Goal: Information Seeking & Learning: Find specific fact

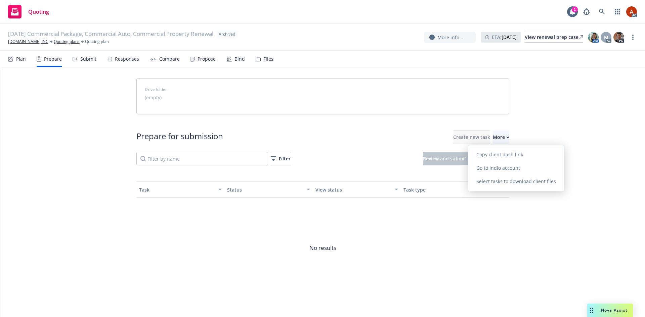
click at [486, 169] on span "Go to Indio account" at bounding box center [498, 168] width 60 height 6
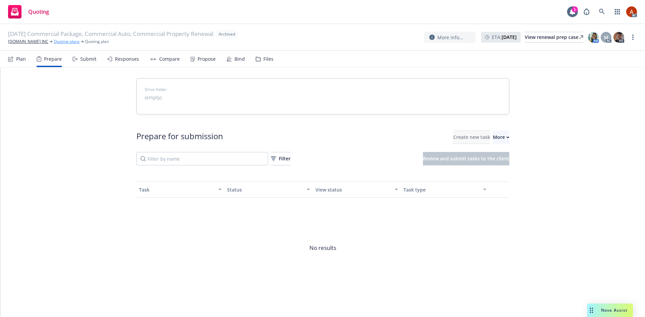
click at [58, 42] on link "Quoting plans" at bounding box center [67, 42] width 26 height 6
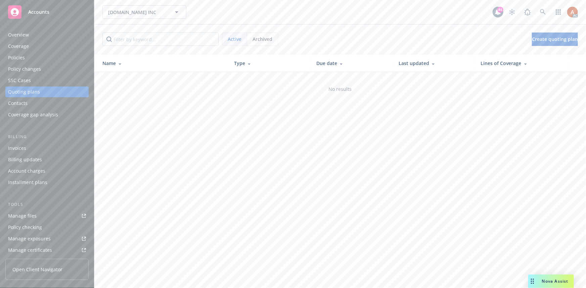
click at [19, 60] on div "Policies" at bounding box center [16, 57] width 17 height 11
click at [24, 58] on div "Policies" at bounding box center [16, 57] width 17 height 11
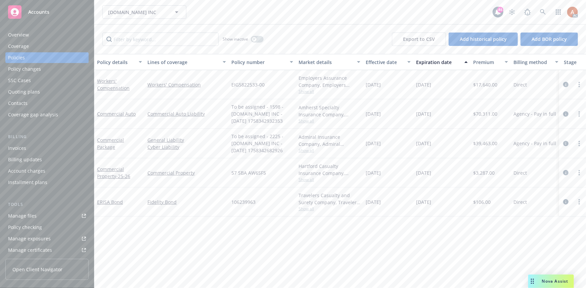
click at [15, 38] on div "Overview" at bounding box center [18, 35] width 21 height 11
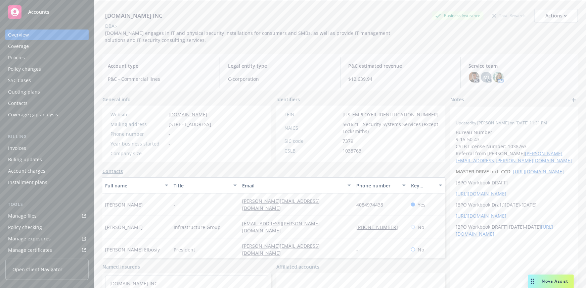
scroll to position [30, 0]
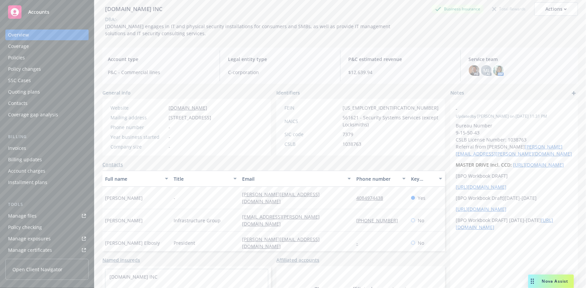
drag, startPoint x: 202, startPoint y: 197, endPoint x: 218, endPoint y: 197, distance: 16.5
click at [202, 197] on div "-" at bounding box center [205, 198] width 69 height 22
drag, startPoint x: 231, startPoint y: 200, endPoint x: 302, endPoint y: 204, distance: 70.6
click at [302, 204] on div "Sarah Anderson - sarah@securify.us 4084974438 Yes" at bounding box center [273, 198] width 343 height 22
copy div "sarah@securify.us"
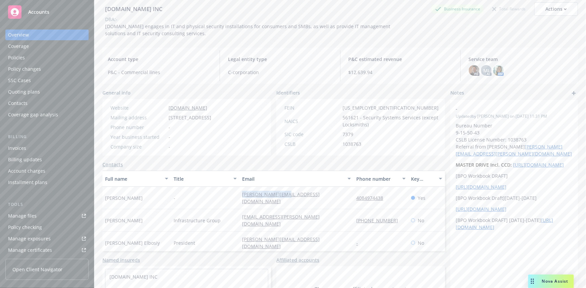
click at [227, 236] on div "President" at bounding box center [205, 243] width 69 height 22
drag, startPoint x: 225, startPoint y: 233, endPoint x: 307, endPoint y: 235, distance: 82.3
click at [307, 235] on div "Magdy Elbosiy President magdy@securify.us - No" at bounding box center [273, 243] width 343 height 22
copy div "magdy@securify.us"
click at [229, 217] on div "Infrastructure Group" at bounding box center [205, 221] width 69 height 22
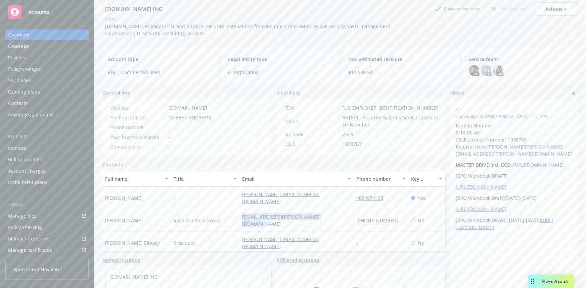
drag, startPoint x: 253, startPoint y: 219, endPoint x: 335, endPoint y: 220, distance: 83.0
click at [335, 220] on div "Pat Kelleher Infrastructure Group pat.kelleher@infrastructuregroup.com (650) 30…" at bounding box center [273, 221] width 343 height 22
copy div "[EMAIL_ADDRESS][PERSON_NAME][DOMAIN_NAME]"
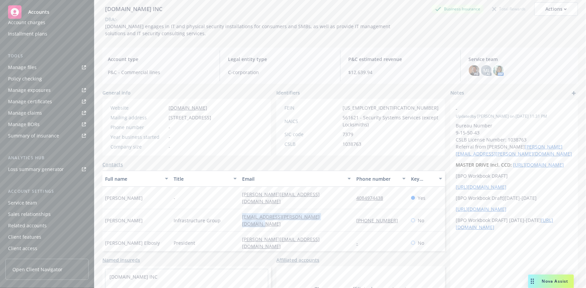
click at [27, 203] on div "Service team" at bounding box center [22, 203] width 29 height 11
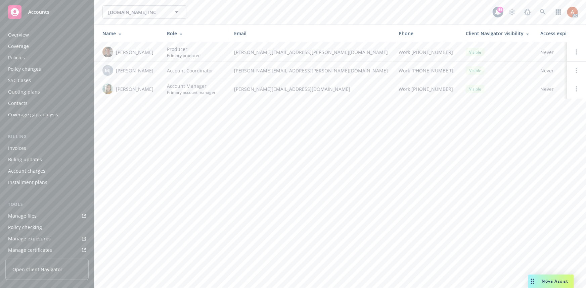
click at [16, 59] on div "Policies" at bounding box center [16, 57] width 17 height 11
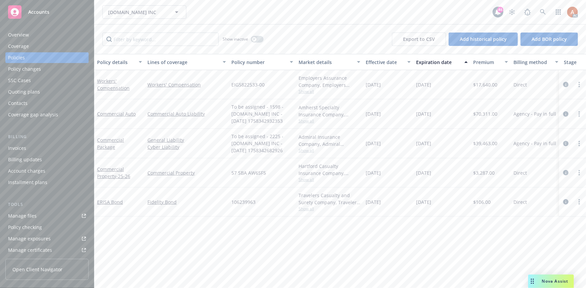
drag, startPoint x: 566, startPoint y: 143, endPoint x: 559, endPoint y: 147, distance: 8.9
click at [566, 143] on icon "circleInformation" at bounding box center [565, 143] width 5 height 5
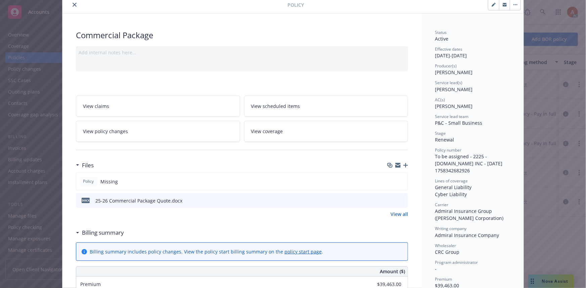
scroll to position [61, 0]
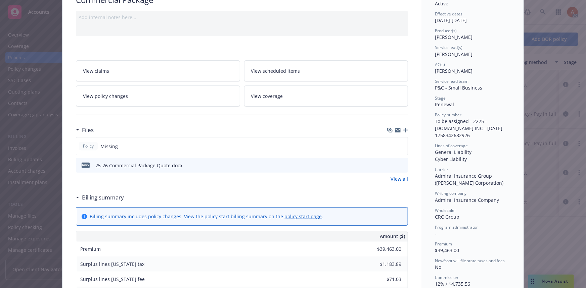
click at [394, 177] on link "View all" at bounding box center [399, 179] width 17 height 7
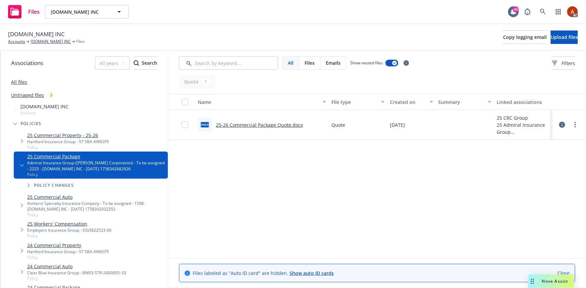
click at [257, 127] on link "25-26 Commercial Package Quote.docx" at bounding box center [259, 125] width 87 height 6
click at [48, 42] on link "[DOMAIN_NAME] INC" at bounding box center [51, 42] width 40 height 6
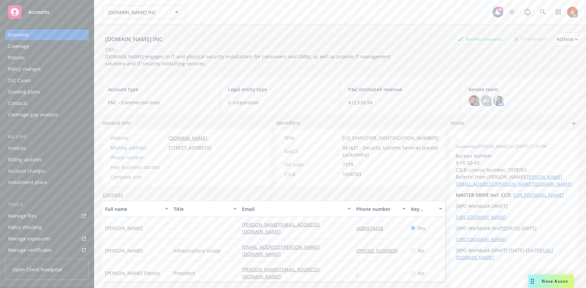
click at [11, 60] on div "Policies" at bounding box center [16, 57] width 17 height 11
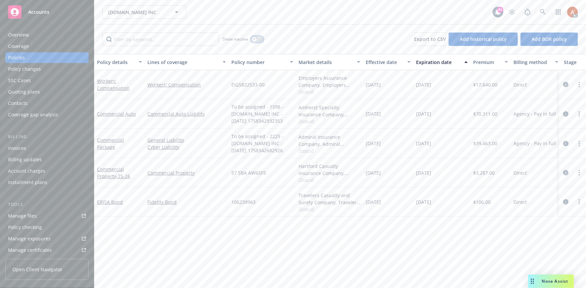
click at [257, 40] on button "button" at bounding box center [257, 39] width 13 height 7
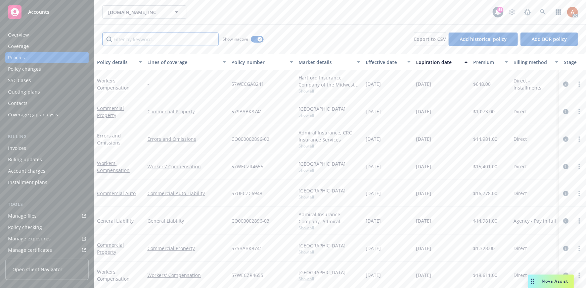
click at [154, 41] on input "Filter by keyword..." at bounding box center [160, 39] width 116 height 13
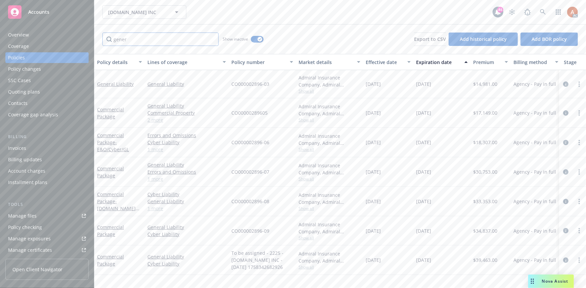
type input "gener"
click at [379, 62] on div "Effective date" at bounding box center [385, 62] width 38 height 7
click at [565, 113] on icon "circleInformation" at bounding box center [565, 113] width 5 height 5
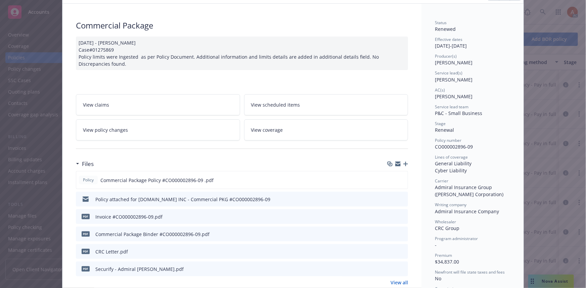
scroll to position [91, 0]
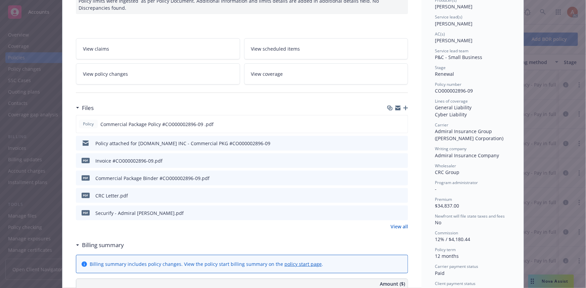
click at [398, 226] on link "View all" at bounding box center [399, 226] width 17 height 7
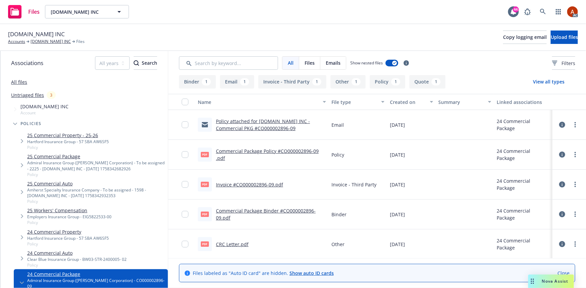
click at [388, 82] on button "Policy 1" at bounding box center [388, 81] width 36 height 13
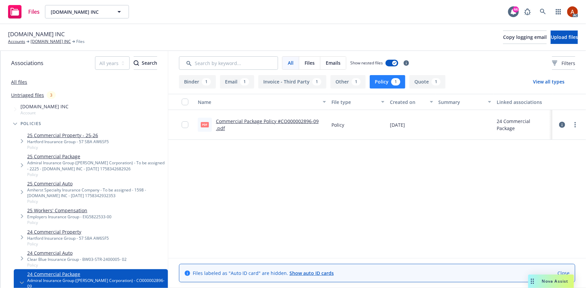
click at [262, 121] on link "Commercial Package Policy #CO000002896-09 .pdf" at bounding box center [267, 124] width 103 height 13
click at [267, 120] on link "Commercial Package Policy #CO000002896-09 .pdf" at bounding box center [267, 124] width 103 height 13
click at [47, 42] on link "[DOMAIN_NAME] INC" at bounding box center [51, 42] width 40 height 6
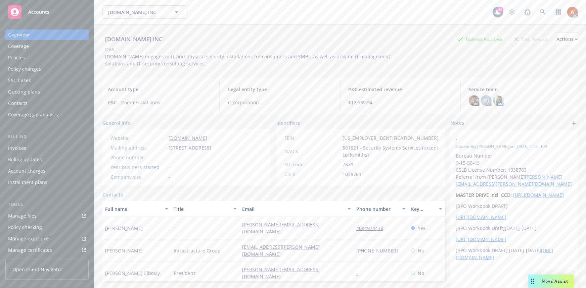
click at [14, 56] on div "Policies" at bounding box center [16, 57] width 17 height 11
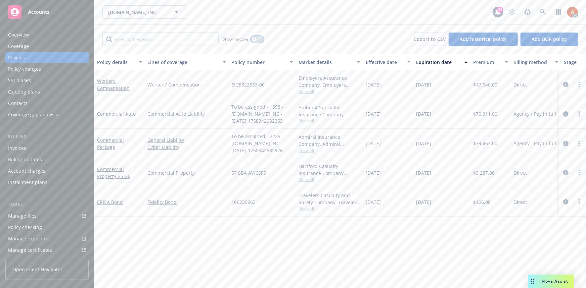
click at [257, 39] on button "button" at bounding box center [257, 39] width 13 height 7
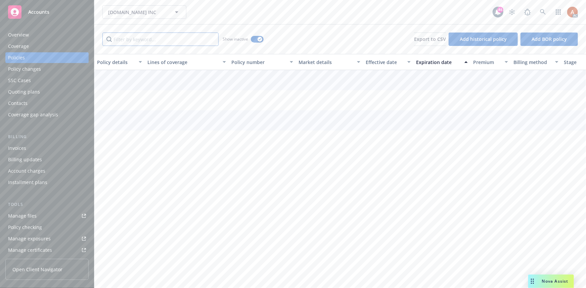
click at [177, 42] on input "Filter by keyword..." at bounding box center [160, 39] width 116 height 13
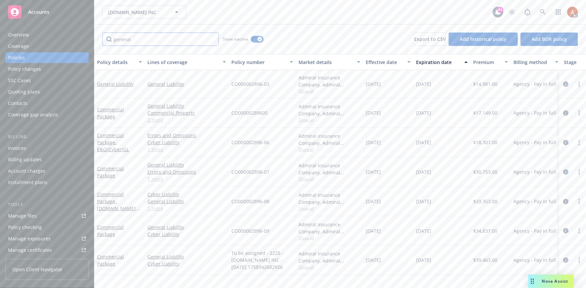
type input "general"
click at [374, 62] on div "Effective date" at bounding box center [385, 62] width 38 height 7
click at [307, 93] on span "Show all" at bounding box center [330, 92] width 62 height 6
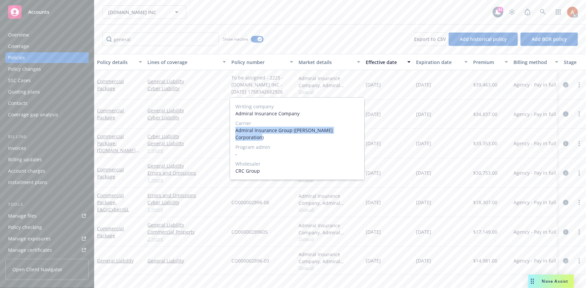
drag, startPoint x: 235, startPoint y: 131, endPoint x: 355, endPoint y: 133, distance: 120.2
click at [355, 133] on div "Writing company Admiral Insurance Company Carrier Admiral Insurance Group (W.R.…" at bounding box center [297, 139] width 134 height 82
copy span "Admiral Insurance Group ([PERSON_NAME] Corporation)"
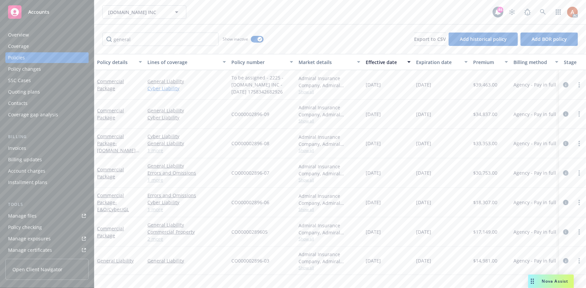
click at [217, 89] on link "Cyber Liability" at bounding box center [186, 88] width 79 height 7
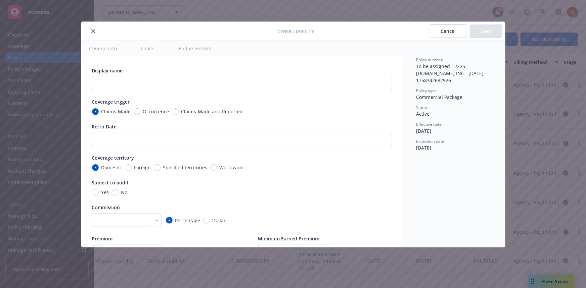
click at [94, 32] on icon "close" at bounding box center [93, 31] width 4 height 4
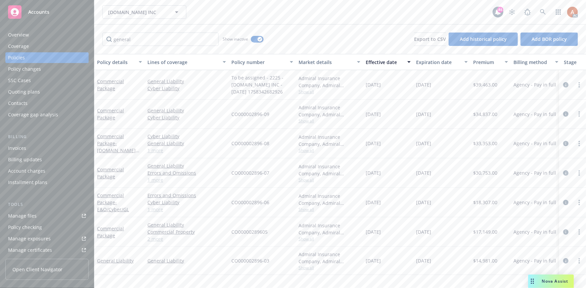
click at [308, 121] on span "Show all" at bounding box center [330, 121] width 62 height 6
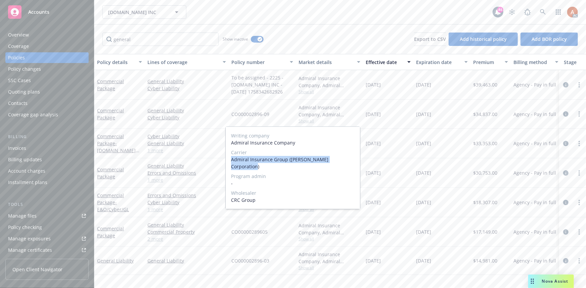
drag, startPoint x: 230, startPoint y: 161, endPoint x: 358, endPoint y: 159, distance: 128.3
click at [358, 159] on div "Writing company Admiral Insurance Company Carrier Admiral Insurance Group (W.R.…" at bounding box center [293, 168] width 134 height 82
copy span "Admiral Insurance Group ([PERSON_NAME] Corporation)"
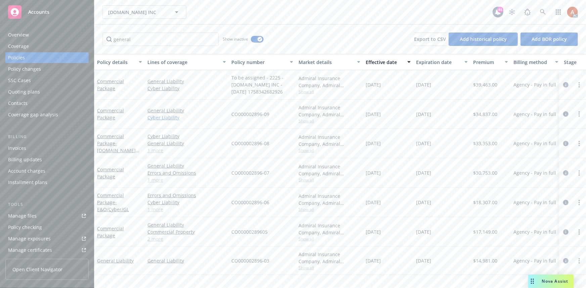
click at [216, 119] on link "Cyber Liability" at bounding box center [186, 117] width 79 height 7
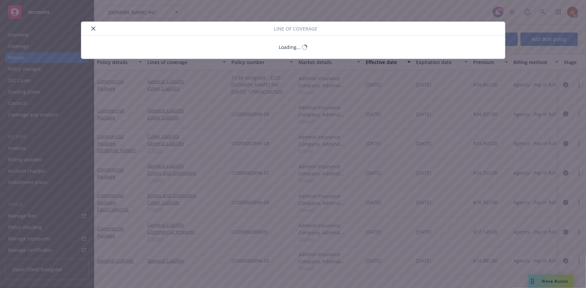
click at [488, 111] on div "Line of coverage Loading..." at bounding box center [293, 144] width 586 height 288
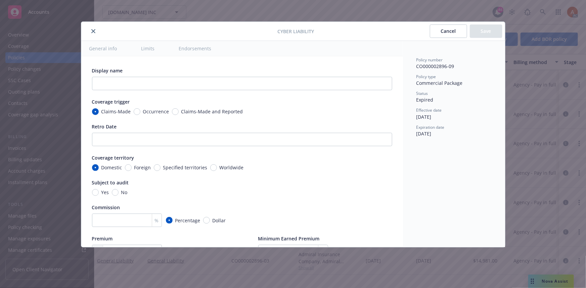
type textarea "x"
click at [92, 30] on icon "close" at bounding box center [93, 31] width 4 height 4
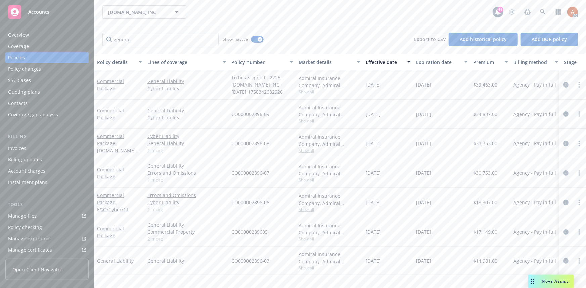
click at [489, 114] on span "$34,837.00" at bounding box center [485, 114] width 24 height 7
copy span "34,837.00"
drag, startPoint x: 231, startPoint y: 112, endPoint x: 274, endPoint y: 115, distance: 43.4
click at [273, 115] on div "CO000002896-09" at bounding box center [262, 114] width 67 height 29
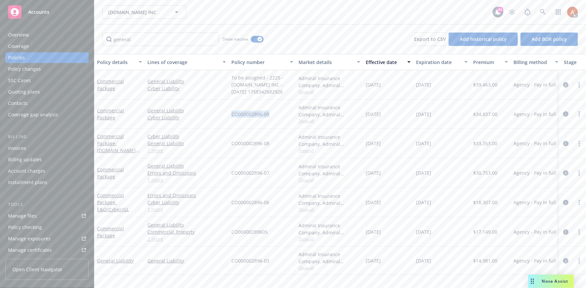
copy span "CO000002896-09"
click at [356, 128] on div "Admiral Insurance Company, Admiral Insurance Group (W.R. Berkley Corporation), …" at bounding box center [329, 114] width 67 height 29
drag, startPoint x: 366, startPoint y: 114, endPoint x: 397, endPoint y: 115, distance: 31.6
click at [397, 115] on div "09/20/2024" at bounding box center [388, 114] width 50 height 29
copy span "09/20/2024"
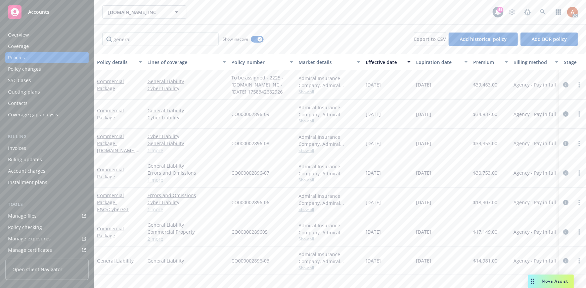
click at [433, 126] on div "[DATE]" at bounding box center [441, 114] width 57 height 29
drag, startPoint x: 414, startPoint y: 112, endPoint x: 447, endPoint y: 116, distance: 33.0
click at [447, 116] on div "[DATE]" at bounding box center [441, 114] width 57 height 29
copy span "[DATE]"
click at [363, 133] on div "Admiral Insurance Company, Admiral Insurance Group (W.R. Berkley Corporation), …" at bounding box center [329, 144] width 67 height 30
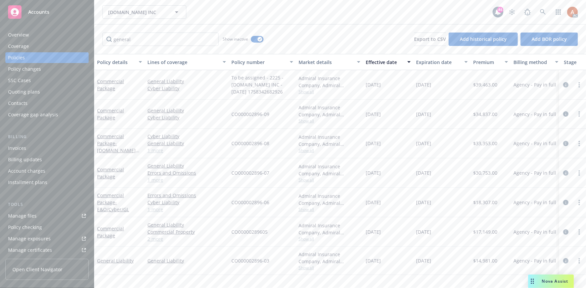
click at [309, 151] on span "Show all" at bounding box center [330, 151] width 62 height 6
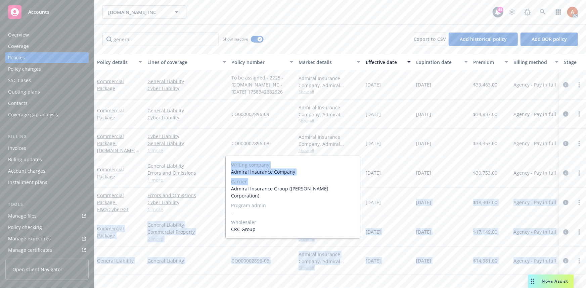
drag, startPoint x: 231, startPoint y: 189, endPoint x: 379, endPoint y: 190, distance: 148.1
click at [379, 190] on body "Accounts Overview Coverage Policies Policy changes SSC Cases Quoting plans Cont…" at bounding box center [293, 144] width 586 height 288
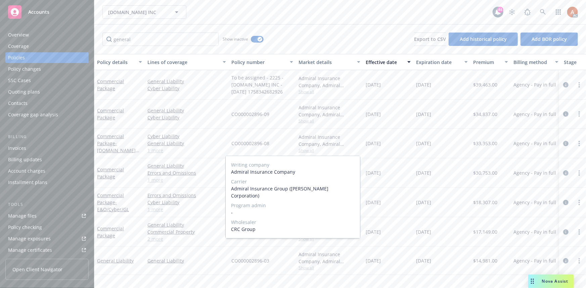
click at [299, 188] on span "Admiral Insurance Group ([PERSON_NAME] Corporation)" at bounding box center [293, 193] width 124 height 14
drag, startPoint x: 230, startPoint y: 191, endPoint x: 367, endPoint y: 186, distance: 137.8
click at [353, 190] on div "Writing company Admiral Insurance Company Carrier Admiral Insurance Group (W.R.…" at bounding box center [293, 197] width 134 height 82
copy span "Admiral Insurance Group ([PERSON_NAME] Corporation)"
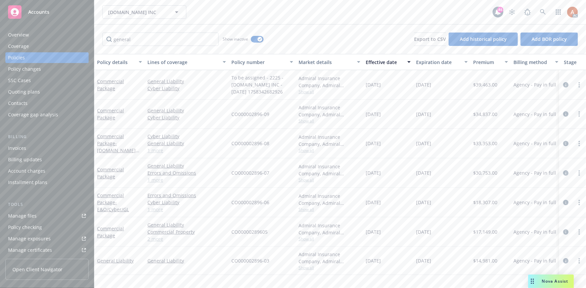
click at [364, 138] on div "09/20/2023" at bounding box center [388, 144] width 50 height 30
drag, startPoint x: 230, startPoint y: 144, endPoint x: 275, endPoint y: 144, distance: 45.0
click at [275, 144] on div "CO000002896-08" at bounding box center [262, 144] width 67 height 30
copy span "CO000002896-08"
click at [485, 143] on span "$33,353.00" at bounding box center [485, 143] width 24 height 7
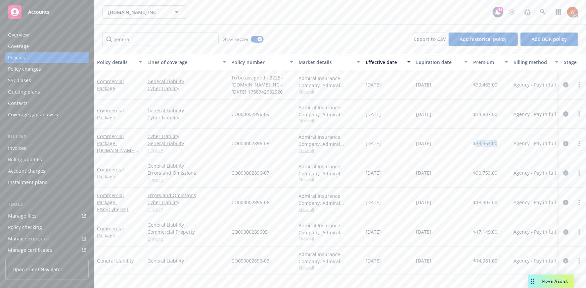
click at [485, 143] on span "$33,353.00" at bounding box center [485, 143] width 24 height 7
copy span "33,353.00"
drag, startPoint x: 366, startPoint y: 142, endPoint x: 393, endPoint y: 143, distance: 26.9
click at [393, 143] on div "09/20/2023" at bounding box center [388, 144] width 50 height 30
copy span "09/20/2023"
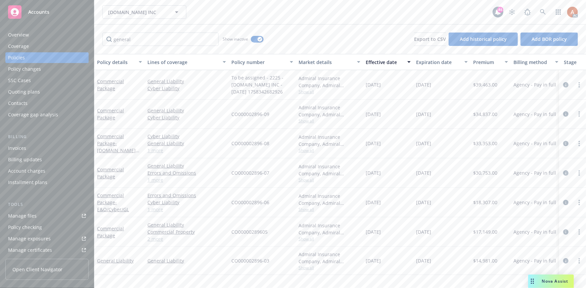
drag, startPoint x: 434, startPoint y: 154, endPoint x: 419, endPoint y: 145, distance: 17.0
click at [433, 154] on div "09/20/2024" at bounding box center [441, 144] width 57 height 30
drag, startPoint x: 416, startPoint y: 144, endPoint x: 449, endPoint y: 144, distance: 32.9
click at [449, 144] on div "09/20/2024" at bounding box center [441, 144] width 57 height 30
click at [305, 179] on span "Show all" at bounding box center [330, 180] width 62 height 6
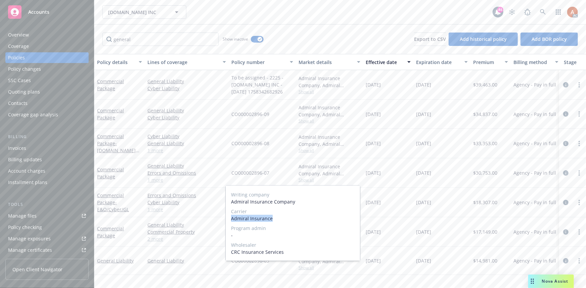
drag, startPoint x: 231, startPoint y: 220, endPoint x: 277, endPoint y: 223, distance: 46.1
click at [277, 223] on div "Writing company Admiral Insurance Company Carrier Admiral Insurance Program adm…" at bounding box center [293, 223] width 134 height 75
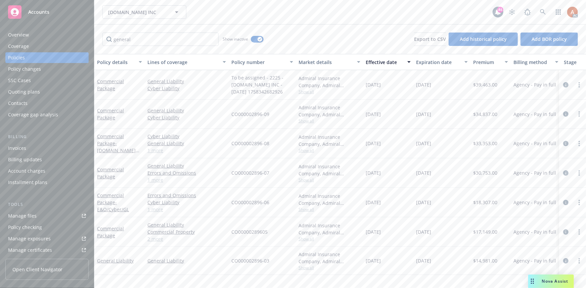
drag, startPoint x: 395, startPoint y: 161, endPoint x: 387, endPoint y: 161, distance: 8.1
click at [395, 161] on div "09/20/2022" at bounding box center [388, 173] width 50 height 30
drag, startPoint x: 230, startPoint y: 173, endPoint x: 272, endPoint y: 173, distance: 41.6
click at [272, 173] on div "CO000002896-07" at bounding box center [262, 173] width 67 height 30
click at [482, 170] on span "$30,753.00" at bounding box center [485, 173] width 24 height 7
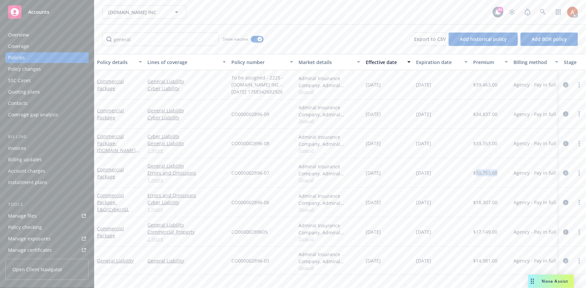
click at [482, 170] on span "$30,753.00" at bounding box center [485, 173] width 24 height 7
drag, startPoint x: 366, startPoint y: 171, endPoint x: 393, endPoint y: 171, distance: 27.5
click at [393, 171] on div "09/20/2022" at bounding box center [388, 173] width 50 height 30
click at [433, 186] on div "09/20/2023" at bounding box center [441, 173] width 57 height 30
drag, startPoint x: 413, startPoint y: 172, endPoint x: 445, endPoint y: 175, distance: 32.0
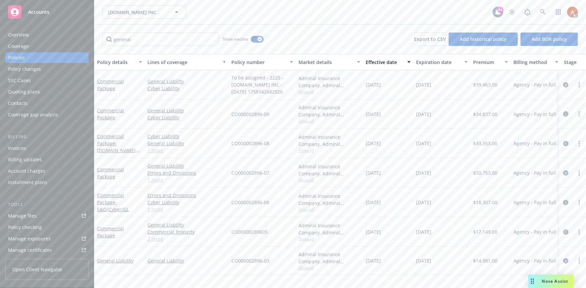
click at [445, 175] on div "09/20/2023" at bounding box center [441, 173] width 57 height 30
click at [255, 37] on button "button" at bounding box center [257, 39] width 13 height 7
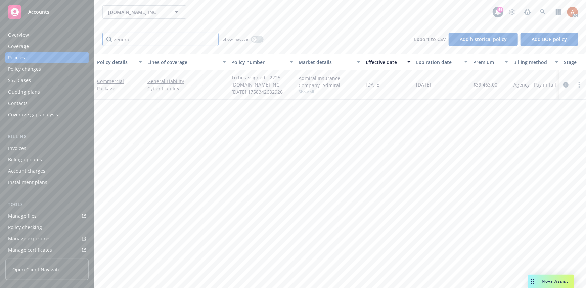
click at [211, 39] on input "general" at bounding box center [160, 39] width 116 height 13
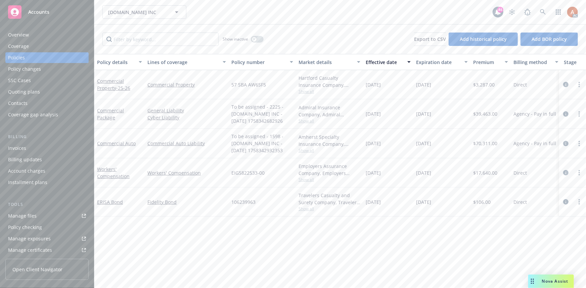
click at [21, 35] on div "Overview" at bounding box center [18, 35] width 21 height 11
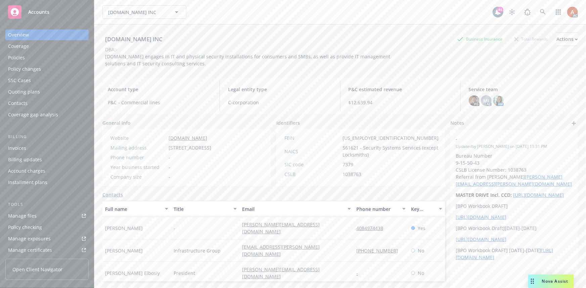
click at [14, 56] on div "Policies" at bounding box center [16, 57] width 17 height 11
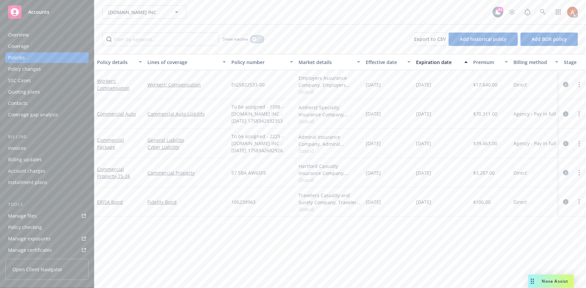
drag, startPoint x: 256, startPoint y: 38, endPoint x: 217, endPoint y: 38, distance: 39.0
click at [256, 38] on div "button" at bounding box center [254, 39] width 5 height 5
click at [148, 39] on input "Filter by keyword..." at bounding box center [160, 39] width 116 height 13
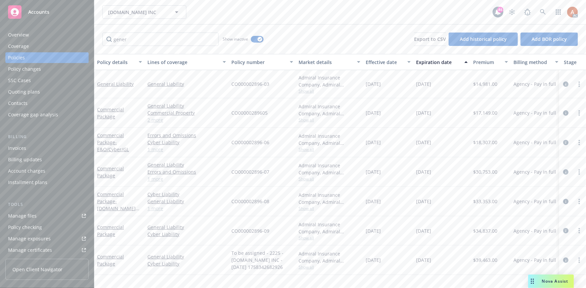
click at [382, 60] on div "Effective date" at bounding box center [385, 62] width 38 height 7
drag, startPoint x: 228, startPoint y: 114, endPoint x: 265, endPoint y: 114, distance: 36.9
click at [265, 114] on div "CO000002896-09" at bounding box center [262, 114] width 67 height 29
drag, startPoint x: 132, startPoint y: 38, endPoint x: 84, endPoint y: 36, distance: 48.8
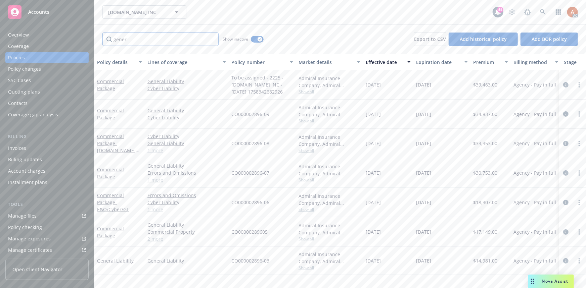
click at [86, 35] on div "Accounts Overview Coverage Policies Policy changes SSC Cases Quoting plans Cont…" at bounding box center [293, 144] width 586 height 288
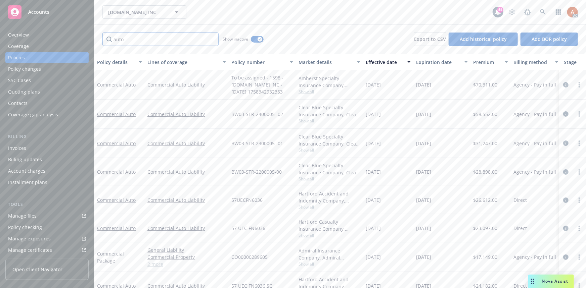
type input "auto"
drag, startPoint x: 372, startPoint y: 115, endPoint x: 448, endPoint y: 115, distance: 76.6
click at [448, 115] on div "Commercial Auto Commercial Auto Liability BW03-STR-2400005- 02 Clear Blue Speci…" at bounding box center [418, 114] width 648 height 29
drag, startPoint x: 429, startPoint y: 134, endPoint x: 425, endPoint y: 134, distance: 4.0
click at [428, 134] on div "09/20/2024" at bounding box center [441, 143] width 57 height 29
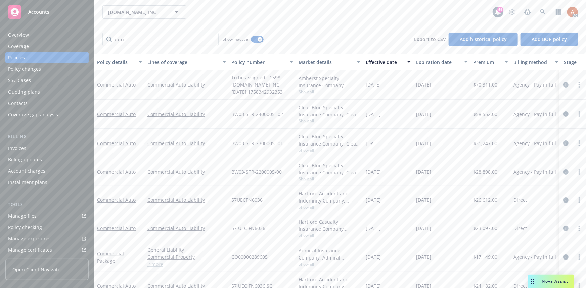
drag, startPoint x: 382, startPoint y: 146, endPoint x: 433, endPoint y: 145, distance: 51.4
click at [433, 145] on div "Commercial Auto Commercial Auto Liability BW03-STR-2300005- 01 Clear Blue Speci…" at bounding box center [418, 143] width 648 height 29
drag, startPoint x: 376, startPoint y: 174, endPoint x: 440, endPoint y: 175, distance: 64.2
click at [440, 175] on div "Commercial Auto Commercial Auto Liability BW03-STR-2200005-00 Clear Blue Specia…" at bounding box center [418, 172] width 648 height 28
drag, startPoint x: 203, startPoint y: 10, endPoint x: 113, endPoint y: 22, distance: 91.1
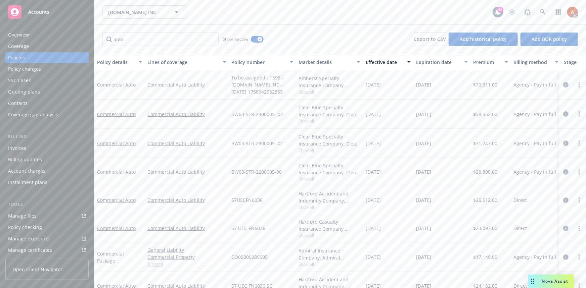
click at [203, 11] on div "SECURIFY.US INC SECURIFY.US INC" at bounding box center [297, 11] width 390 height 13
click at [23, 91] on div "Quoting plans" at bounding box center [24, 92] width 32 height 11
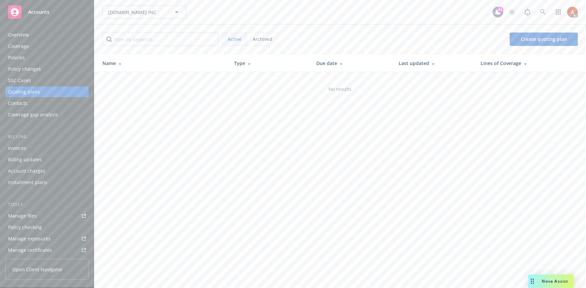
click at [260, 39] on span "Archived" at bounding box center [263, 39] width 20 height 7
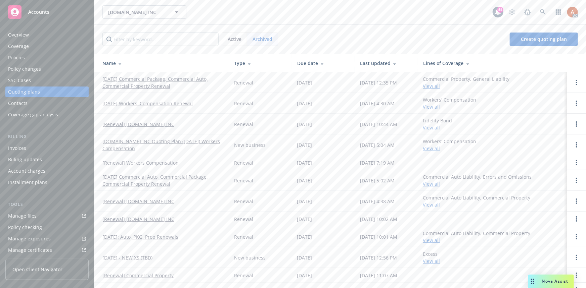
click at [146, 77] on link "09/20/25 Commercial Package, Commercial Auto, Commercial Property Renewal" at bounding box center [162, 83] width 121 height 14
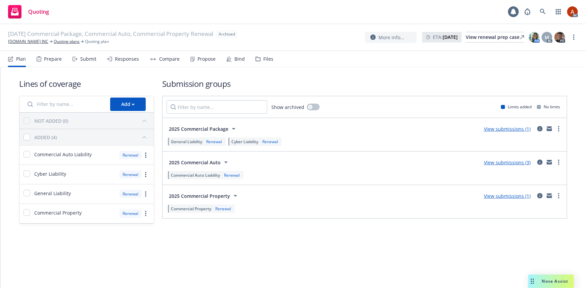
click at [49, 59] on div "Prepare" at bounding box center [53, 58] width 18 height 5
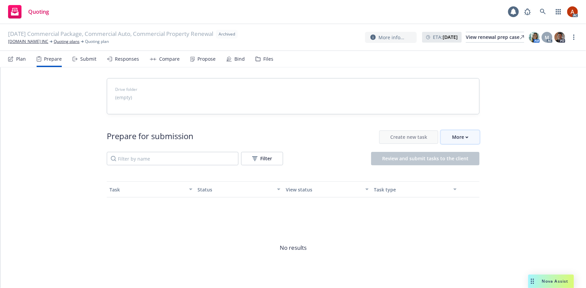
click at [458, 138] on div "More" at bounding box center [460, 137] width 16 height 13
click at [469, 171] on span "Go to Indio account" at bounding box center [469, 168] width 60 height 6
click at [54, 43] on link "Quoting plans" at bounding box center [67, 42] width 26 height 6
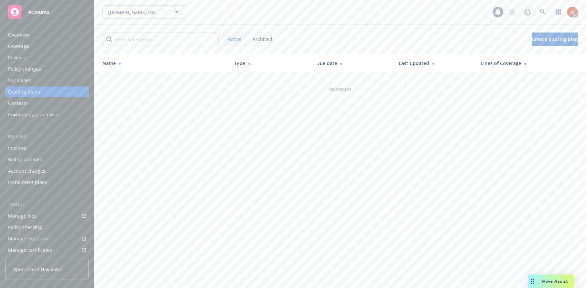
click at [13, 58] on div "Policies" at bounding box center [16, 57] width 17 height 11
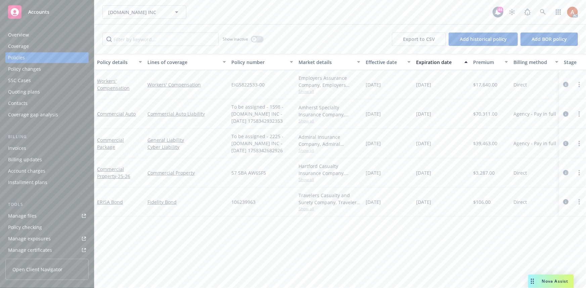
drag, startPoint x: 229, startPoint y: 136, endPoint x: 291, endPoint y: 152, distance: 64.9
click at [291, 152] on div "To be assigned - 2225 - [DOMAIN_NAME] INC - [DATE] 1758342682926" at bounding box center [262, 144] width 67 height 30
click at [141, 137] on div "Commercial Package" at bounding box center [119, 144] width 45 height 14
drag, startPoint x: 363, startPoint y: 145, endPoint x: 495, endPoint y: 145, distance: 131.6
click at [495, 145] on div "Commercial Package General Liability Cyber Liability To be assigned - 2225 - [D…" at bounding box center [418, 144] width 648 height 30
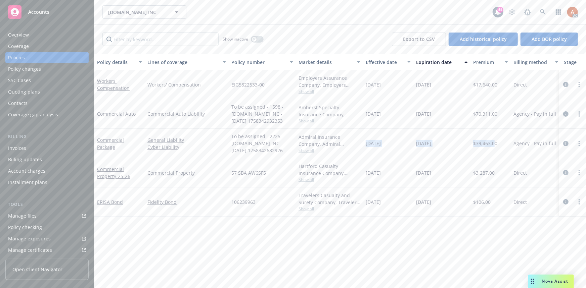
drag, startPoint x: 361, startPoint y: 116, endPoint x: 447, endPoint y: 115, distance: 85.3
click at [447, 115] on div "Commercial Auto Commercial Auto Liability To be assigned - 1598 - [DOMAIN_NAME]…" at bounding box center [418, 114] width 648 height 30
click at [309, 152] on span "Show all" at bounding box center [330, 151] width 62 height 6
